Goal: Transaction & Acquisition: Purchase product/service

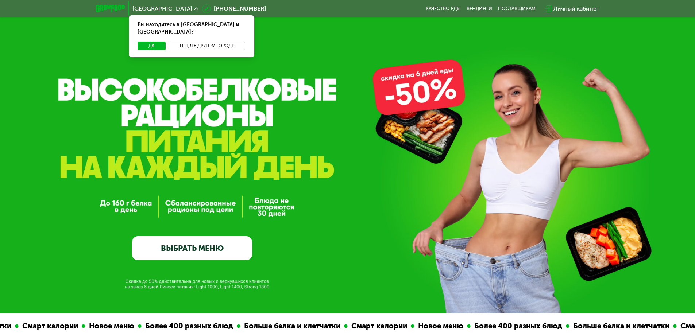
click at [212, 42] on button "Нет, я в другом городе" at bounding box center [207, 46] width 77 height 9
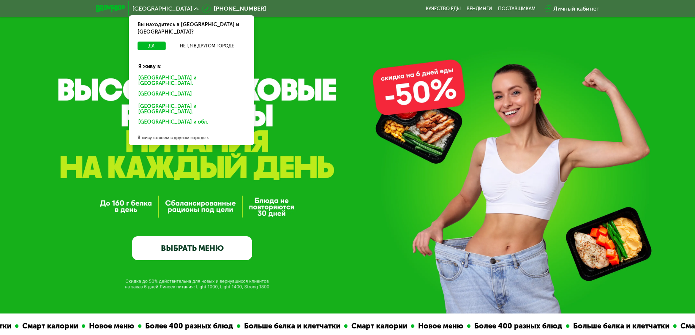
click at [185, 73] on div "[GEOGRAPHIC_DATA] и [GEOGRAPHIC_DATA]." at bounding box center [191, 80] width 117 height 15
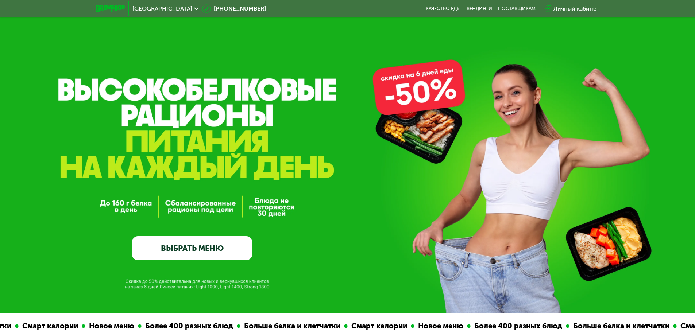
click at [225, 248] on link "ВЫБРАТЬ МЕНЮ" at bounding box center [192, 249] width 120 height 24
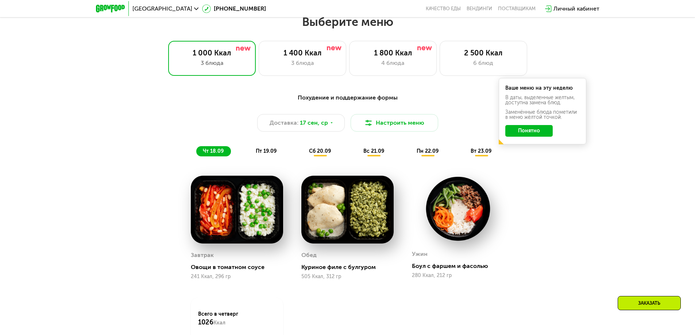
scroll to position [1026, 0]
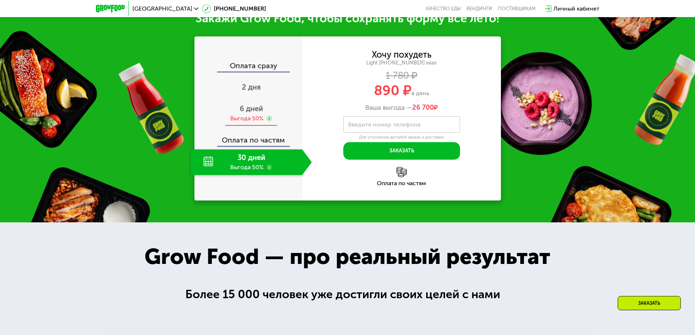
click at [246, 117] on div "Выгода 50%" at bounding box center [246, 119] width 33 height 8
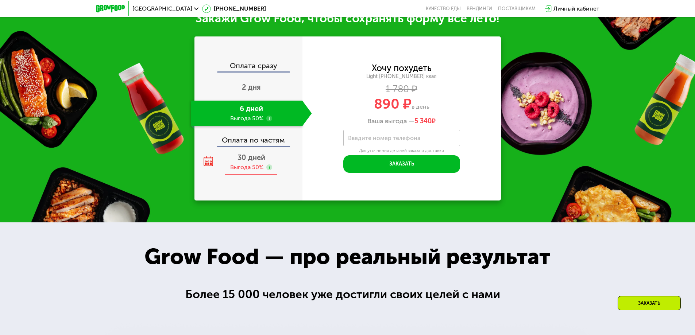
click at [253, 168] on div "Выгода 50%" at bounding box center [246, 168] width 33 height 8
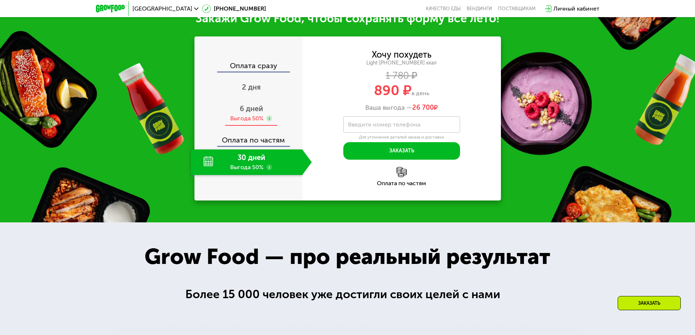
click at [250, 121] on div "Выгода 50%" at bounding box center [246, 119] width 33 height 8
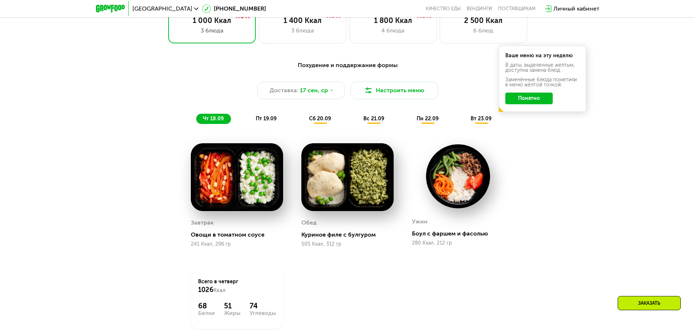
scroll to position [657, 0]
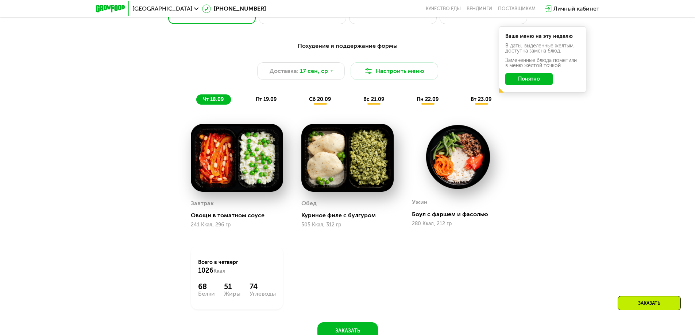
click at [268, 103] on span "пт 19.09" at bounding box center [266, 99] width 21 height 6
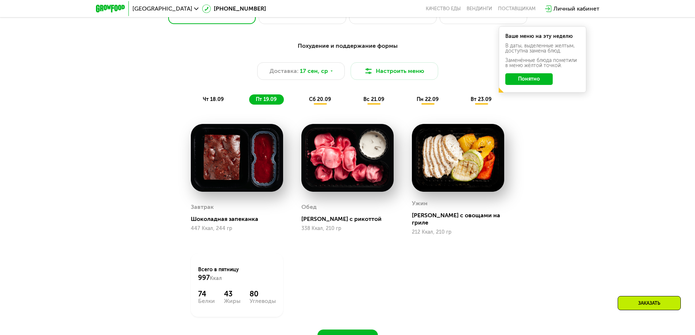
click at [330, 103] on span "сб 20.09" at bounding box center [320, 99] width 22 height 6
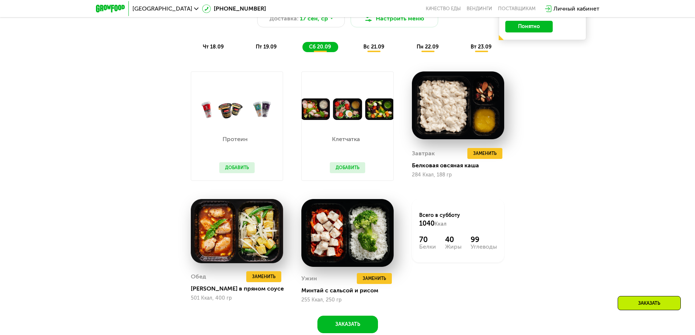
scroll to position [693, 0]
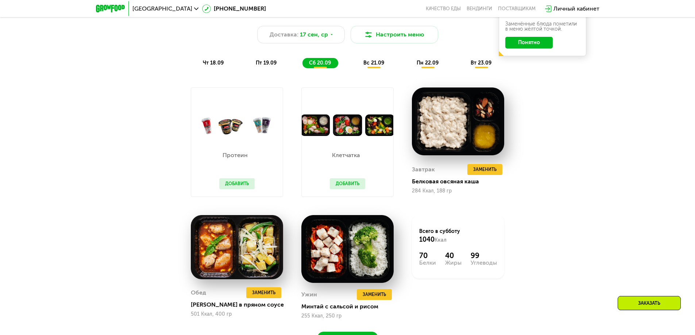
click at [381, 65] on span "вс 21.09" at bounding box center [374, 63] width 21 height 6
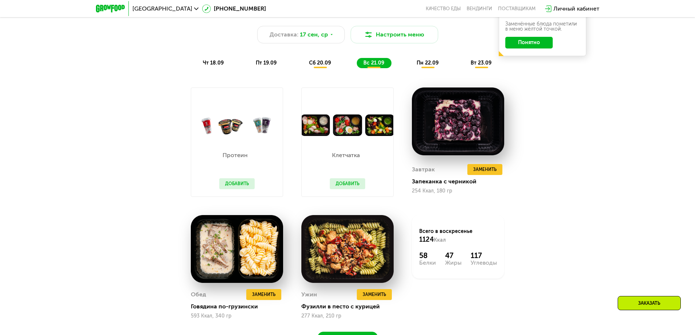
click at [418, 68] on div "пн 22.09" at bounding box center [428, 63] width 36 height 10
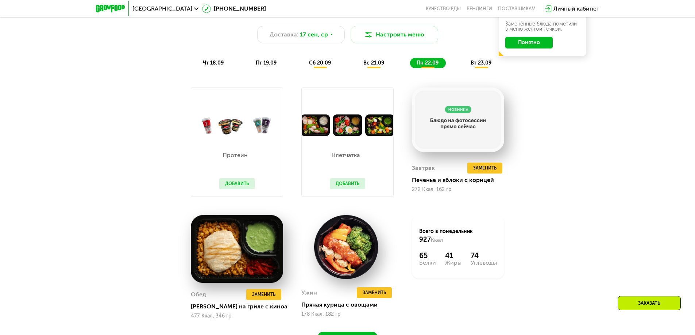
click at [478, 68] on div "вт 23.09" at bounding box center [481, 63] width 35 height 10
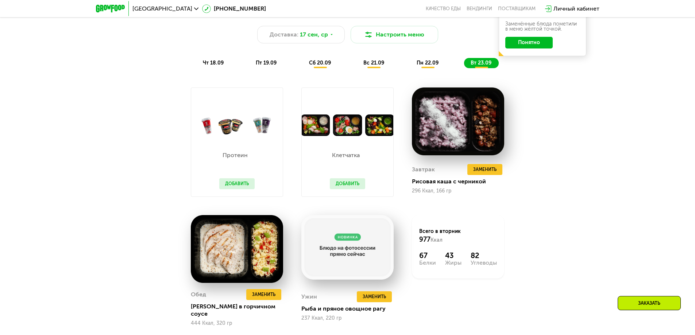
click at [529, 48] on button "Понятно" at bounding box center [529, 43] width 47 height 12
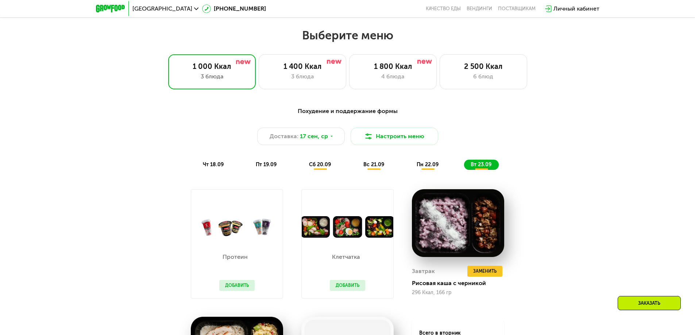
scroll to position [547, 0]
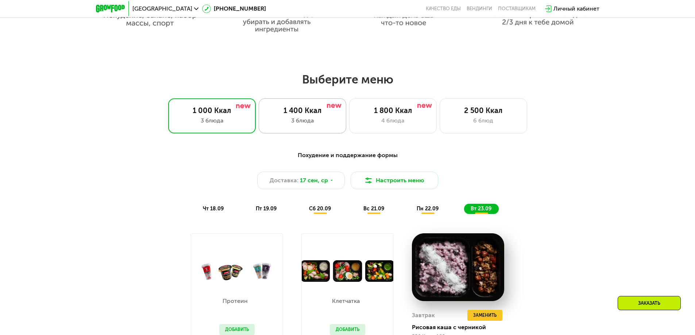
click at [284, 125] on div "3 блюда" at bounding box center [302, 120] width 72 height 9
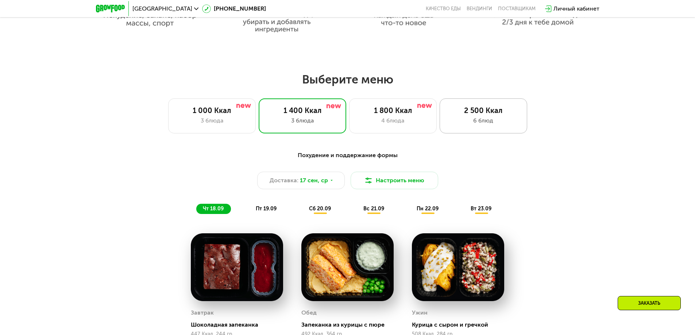
click at [461, 128] on div "2 500 Ккал 6 блюд" at bounding box center [484, 116] width 88 height 35
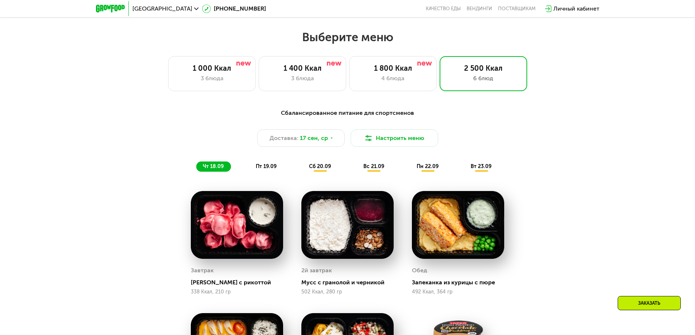
scroll to position [584, 0]
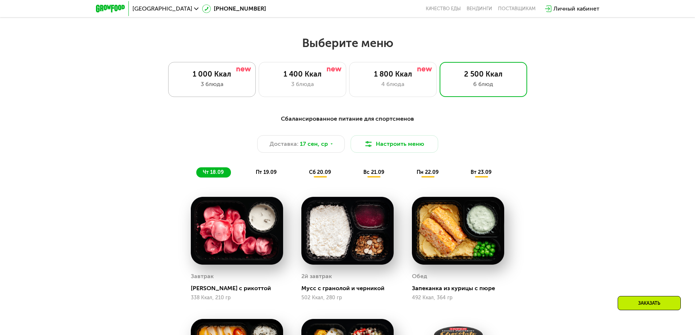
click at [235, 89] on div "3 блюда" at bounding box center [212, 84] width 72 height 9
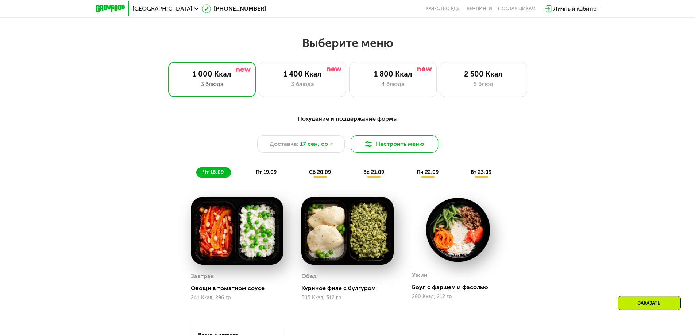
click at [379, 148] on button "Настроить меню" at bounding box center [395, 144] width 88 height 18
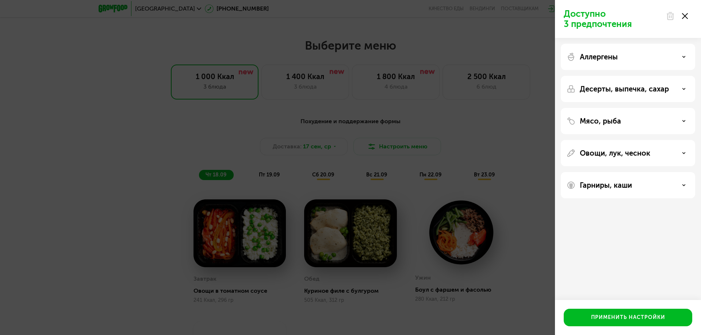
click at [648, 95] on div "Десерты, выпечка, сахар" at bounding box center [628, 89] width 134 height 26
click at [685, 90] on icon at bounding box center [684, 89] width 4 height 4
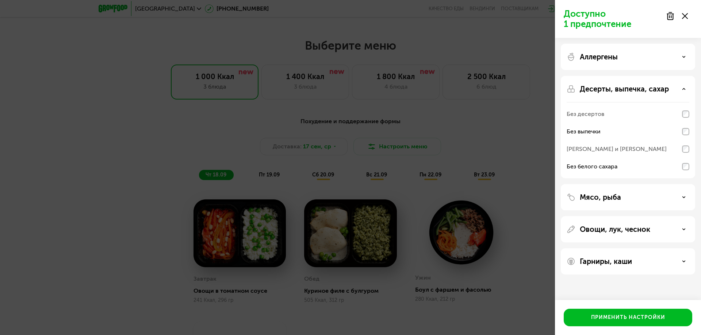
click at [682, 58] on icon at bounding box center [684, 57] width 4 height 4
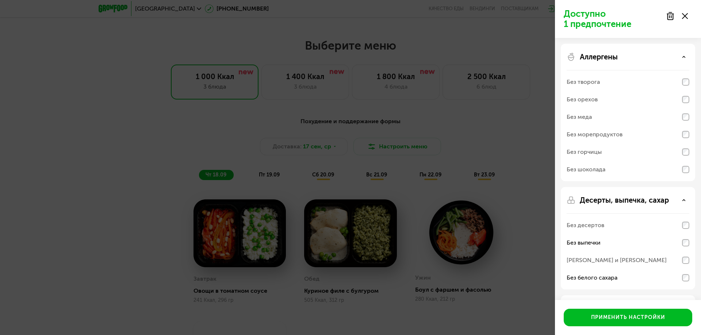
click at [681, 56] on div "Аллергены" at bounding box center [627, 57] width 123 height 9
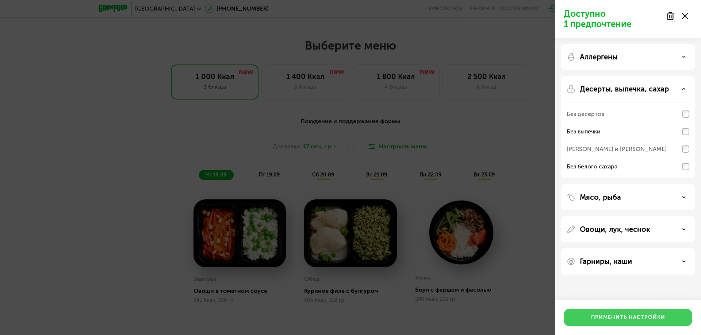
click at [637, 319] on div "Применить настройки" at bounding box center [628, 317] width 74 height 7
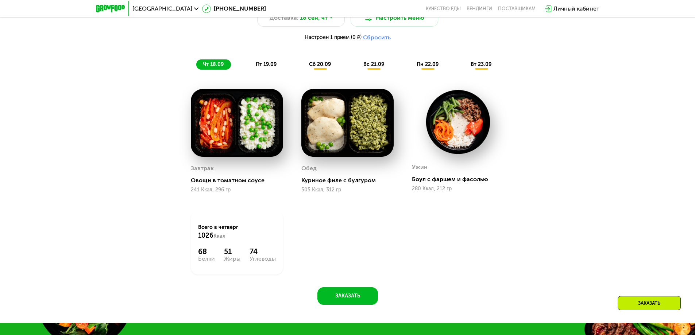
scroll to position [693, 0]
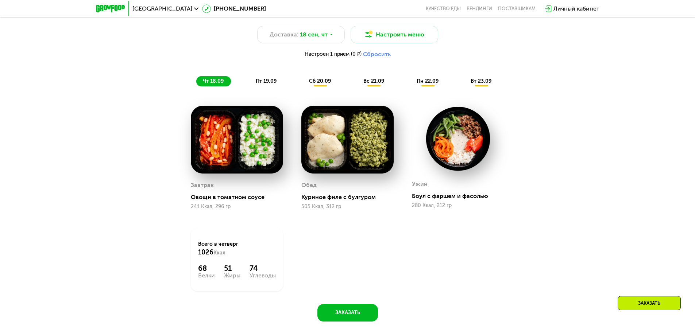
click at [266, 84] on span "пт 19.09" at bounding box center [266, 81] width 21 height 6
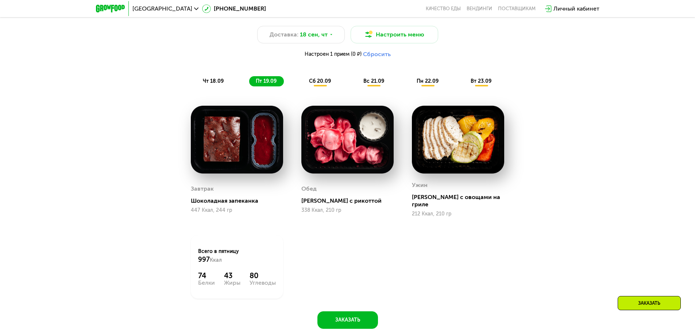
click at [322, 84] on span "сб 20.09" at bounding box center [320, 81] width 22 height 6
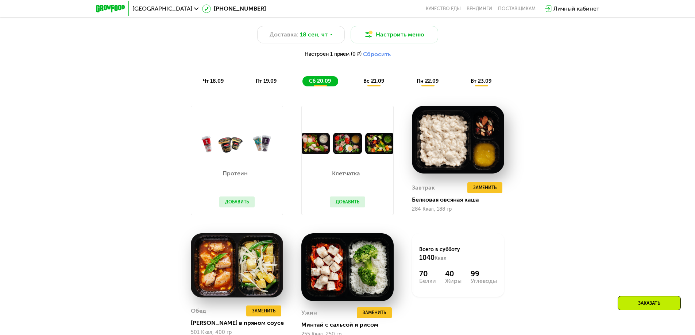
click at [375, 84] on span "вс 21.09" at bounding box center [374, 81] width 21 height 6
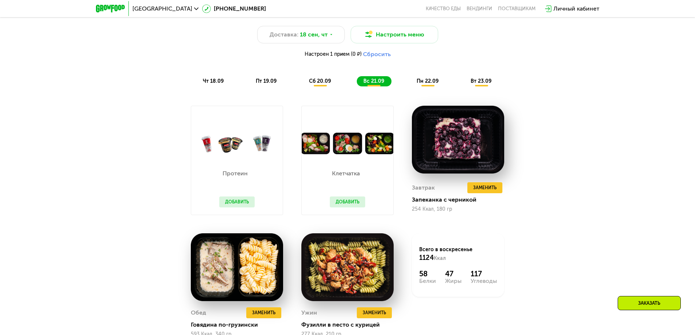
click at [419, 82] on span "пн 22.09" at bounding box center [428, 81] width 22 height 6
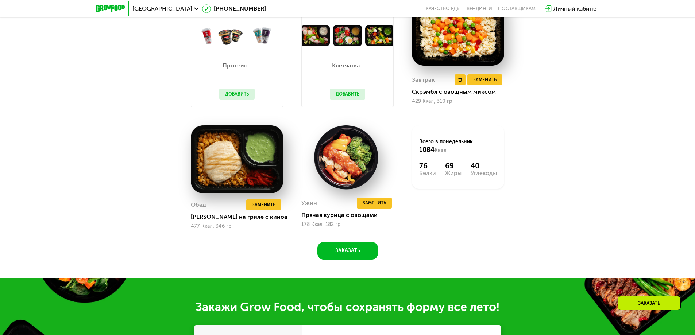
scroll to position [803, 0]
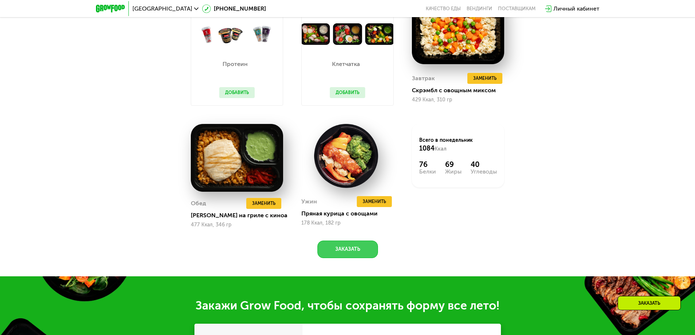
click at [364, 247] on button "Заказать" at bounding box center [348, 250] width 61 height 18
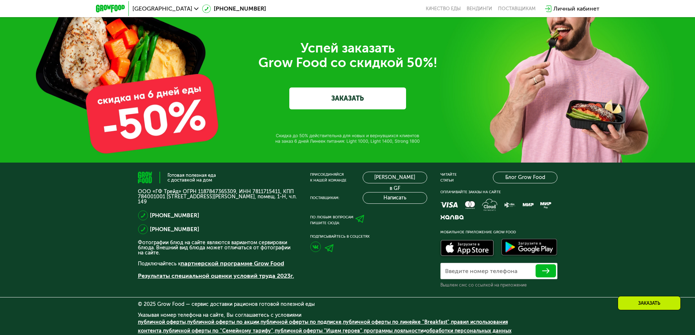
scroll to position [2569, 0]
